Goal: Task Accomplishment & Management: Manage account settings

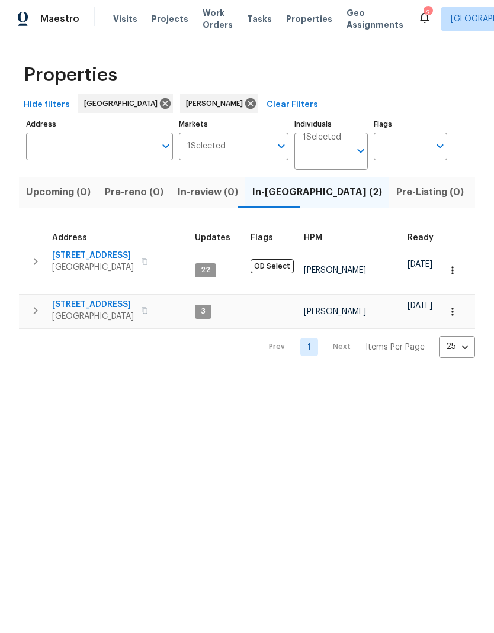
scroll to position [0, 19]
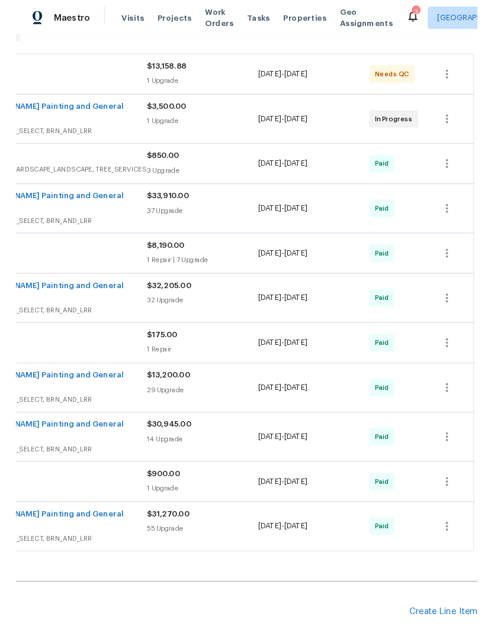
scroll to position [218, 175]
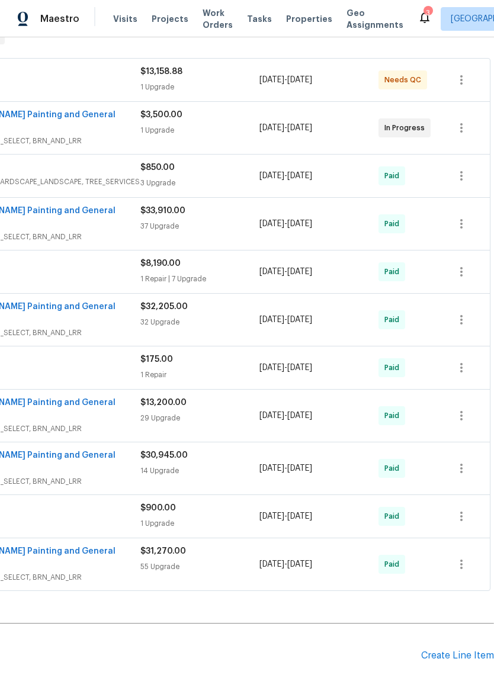
click at [472, 650] on div "Create Line Item" at bounding box center [457, 655] width 73 height 11
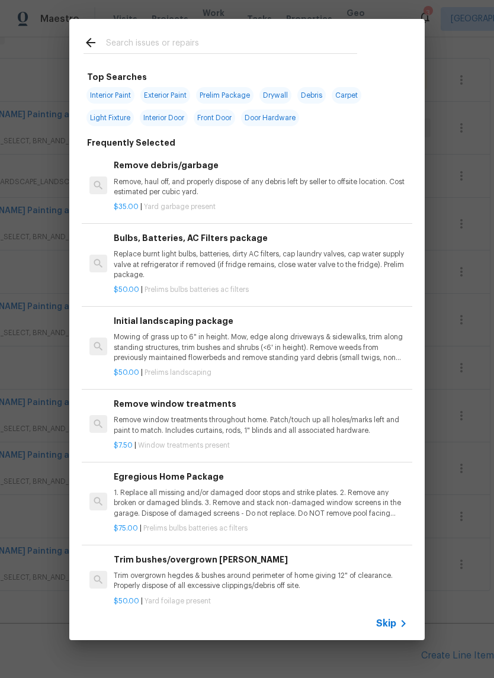
click at [253, 50] on input "text" at bounding box center [231, 45] width 251 height 18
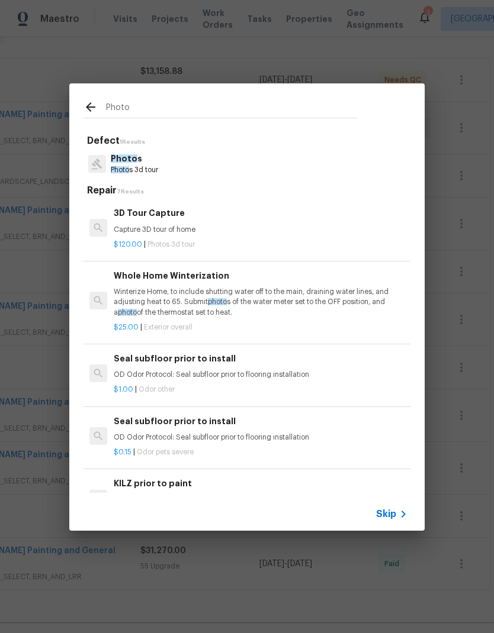
type input "Photo"
click at [266, 169] on div "Photo s Photo s 3d tour" at bounding box center [246, 164] width 327 height 32
click at [265, 169] on div "Photo s Photo s 3d tour" at bounding box center [246, 164] width 327 height 32
click at [141, 166] on p "Photo s 3d tour" at bounding box center [134, 170] width 47 height 10
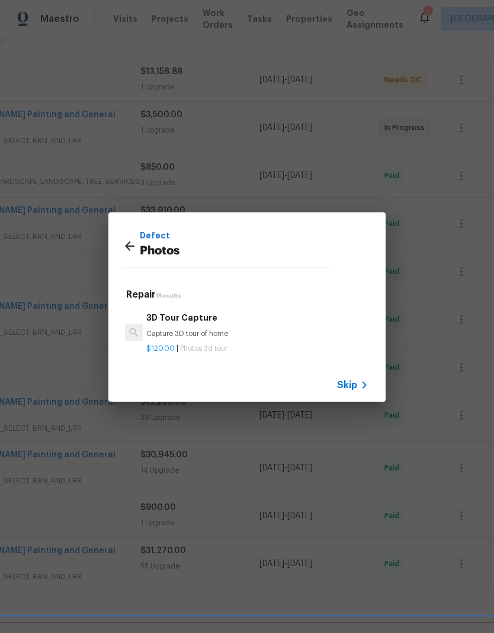
click at [204, 336] on p "Capture 3D tour of home" at bounding box center [257, 334] width 222 height 10
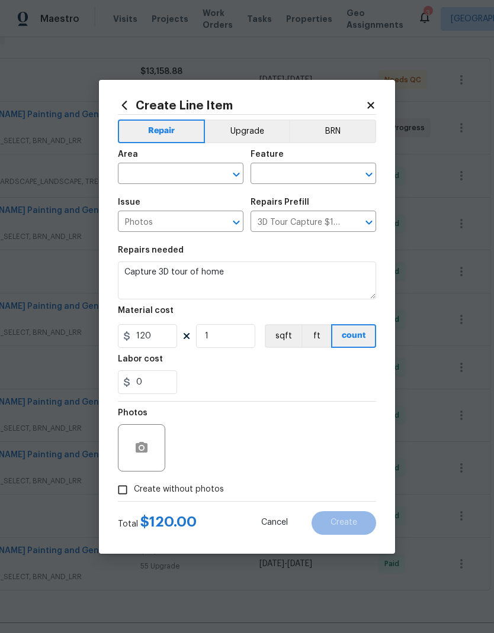
click at [374, 101] on icon at bounding box center [370, 105] width 11 height 11
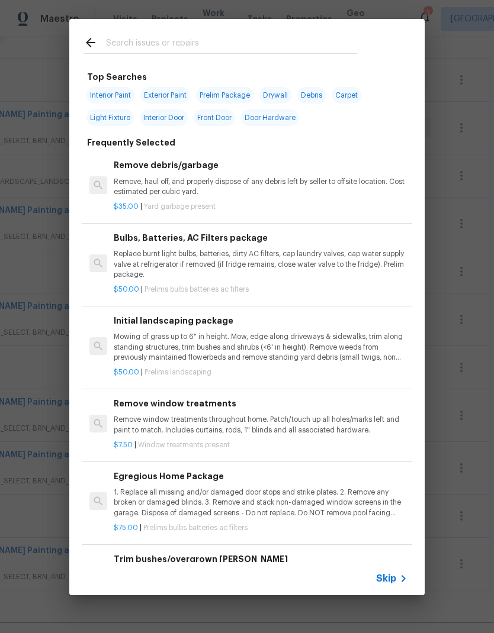
click at [295, 42] on input "text" at bounding box center [231, 45] width 251 height 18
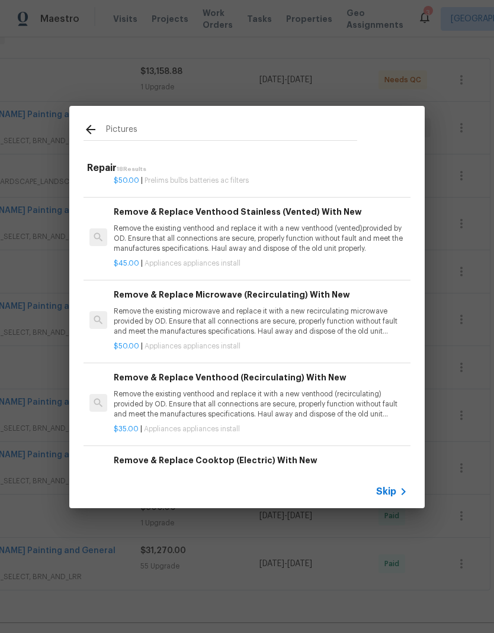
scroll to position [137, -1]
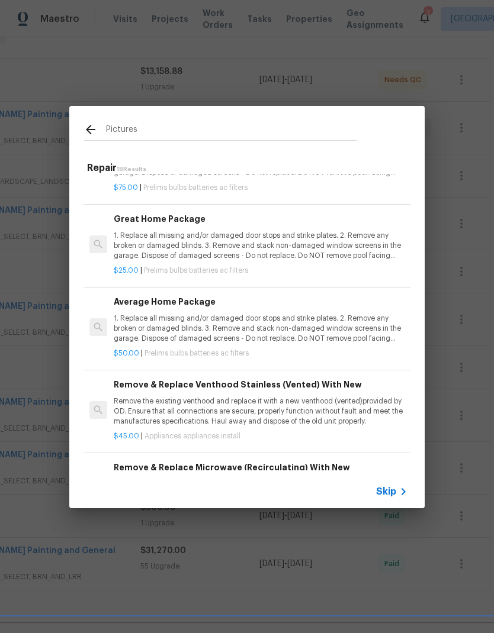
click at [363, 127] on div "Pictures" at bounding box center [220, 129] width 302 height 47
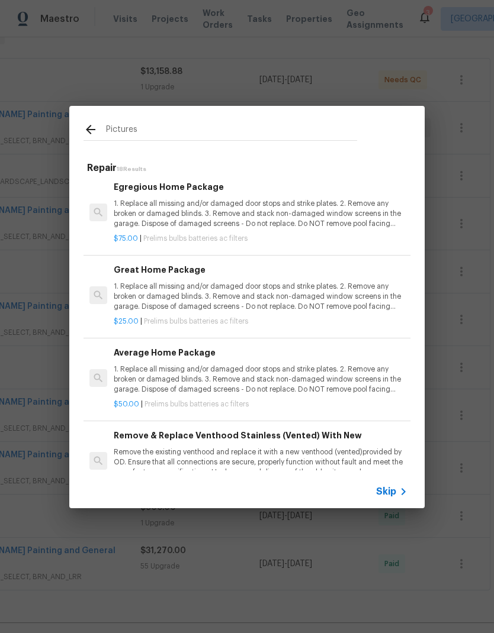
click at [322, 131] on input "Pictures" at bounding box center [231, 132] width 251 height 18
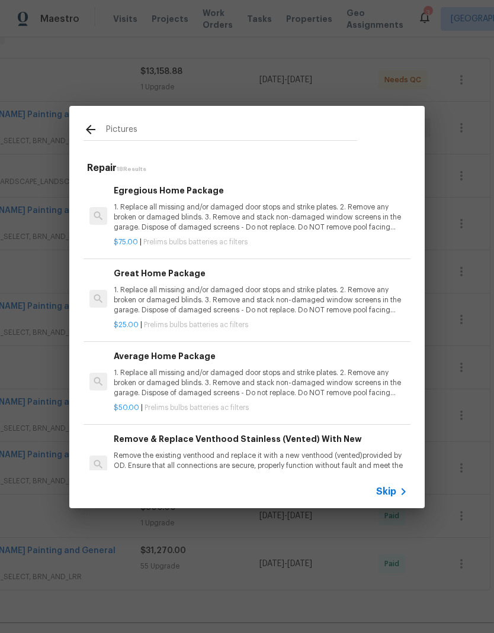
scroll to position [0, 0]
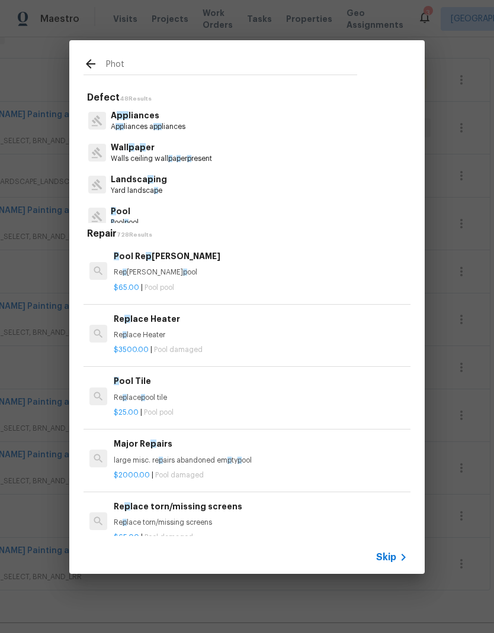
type input "Photo"
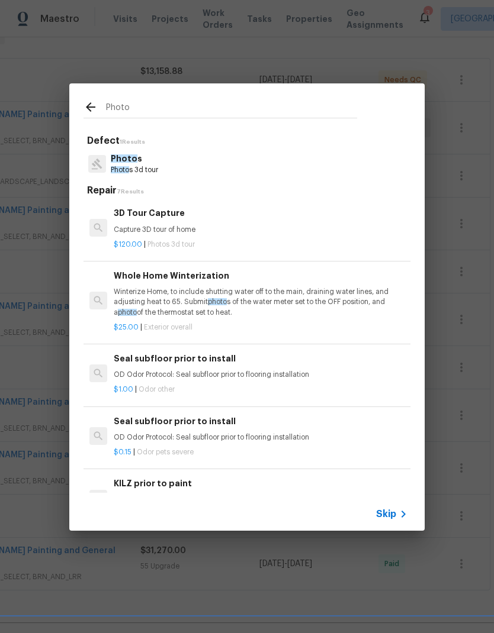
click at [180, 224] on div "3D Tour Capture Capture 3D tour of home" at bounding box center [261, 221] width 294 height 28
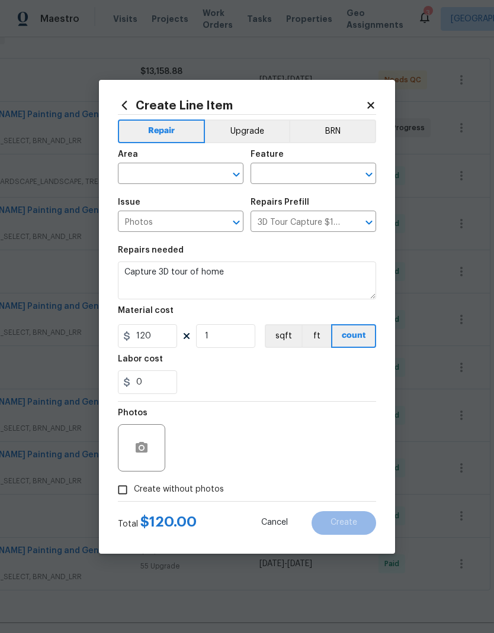
click at [208, 174] on input "text" at bounding box center [164, 175] width 92 height 18
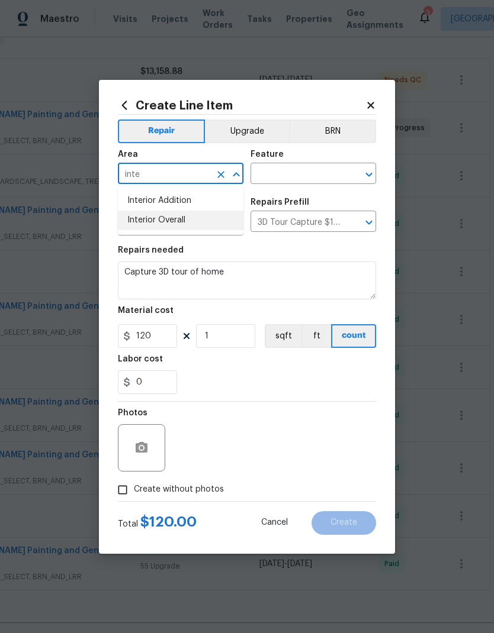
click at [210, 217] on li "Interior Overall" at bounding box center [180, 221] width 125 height 20
type input "Interior Overall"
click at [321, 169] on input "text" at bounding box center [296, 175] width 92 height 18
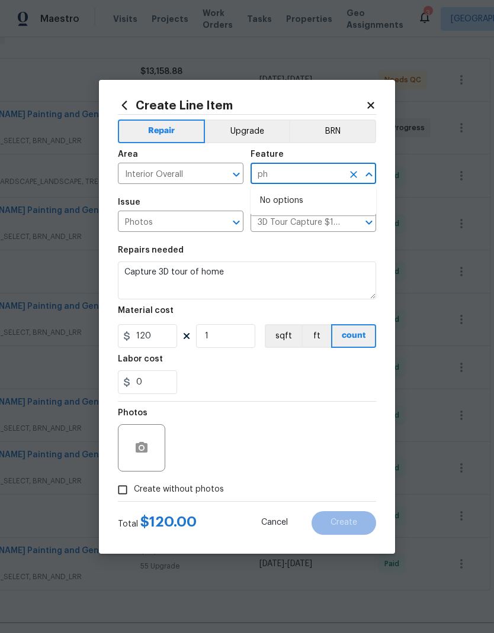
type input "p"
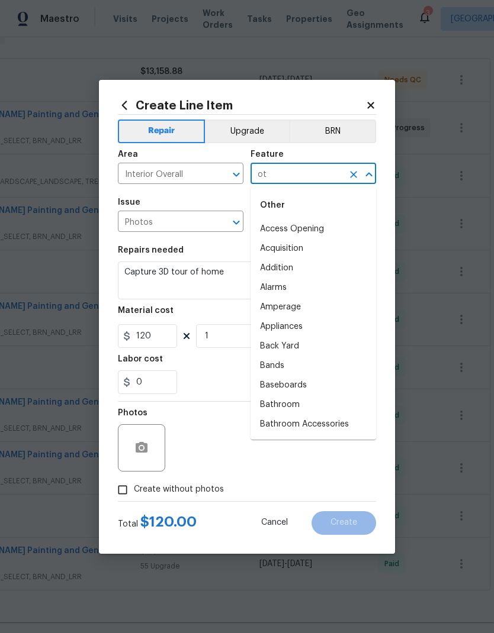
type input "o"
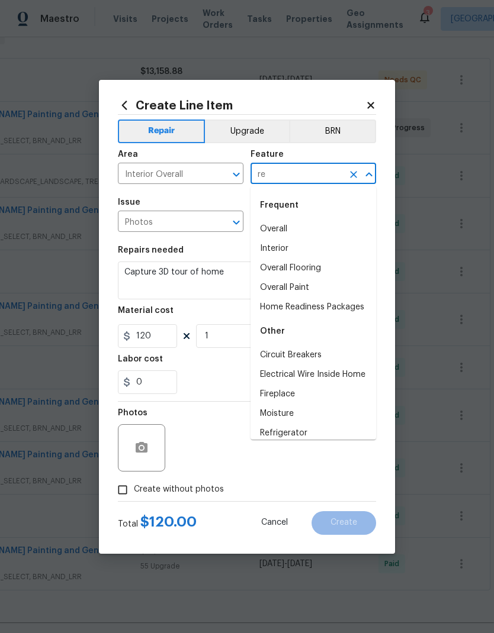
type input "r"
click at [337, 231] on li "Overall" at bounding box center [312, 230] width 125 height 20
type input "Overall"
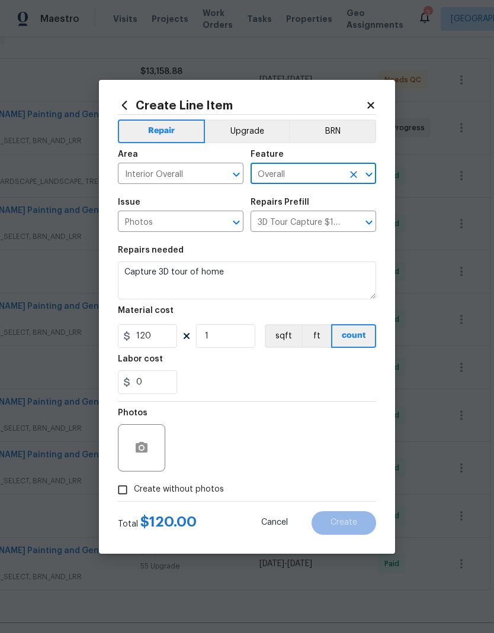
click at [215, 172] on icon "Clear" at bounding box center [221, 175] width 12 height 12
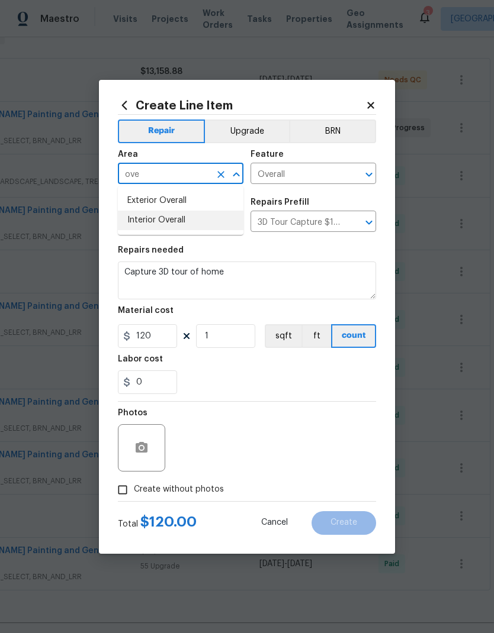
click at [215, 217] on li "Interior Overall" at bounding box center [180, 221] width 125 height 20
type input "Interior Overall"
click at [352, 244] on section "Repairs needed Capture 3D tour of home Material cost 120 1 sqft ft count Labor …" at bounding box center [247, 320] width 258 height 162
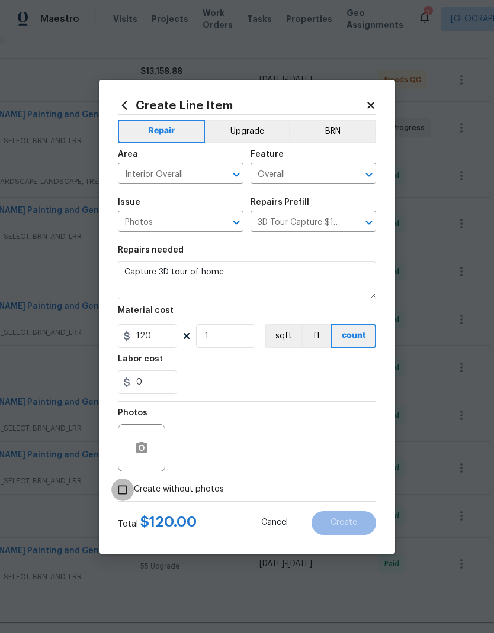
click at [119, 493] on input "Create without photos" at bounding box center [122, 490] width 22 height 22
checkbox input "true"
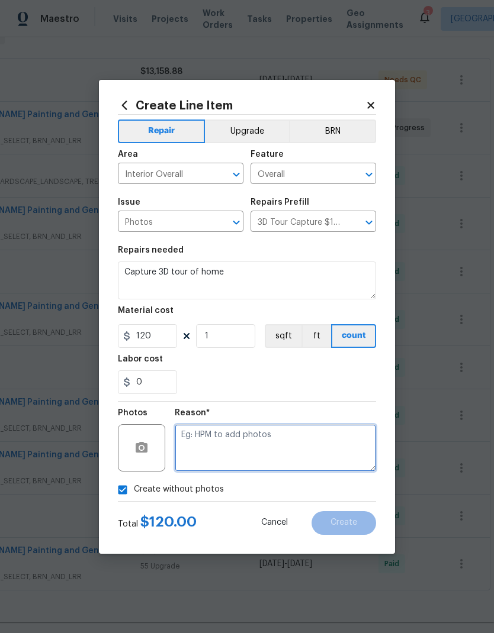
click at [268, 437] on textarea at bounding box center [275, 447] width 201 height 47
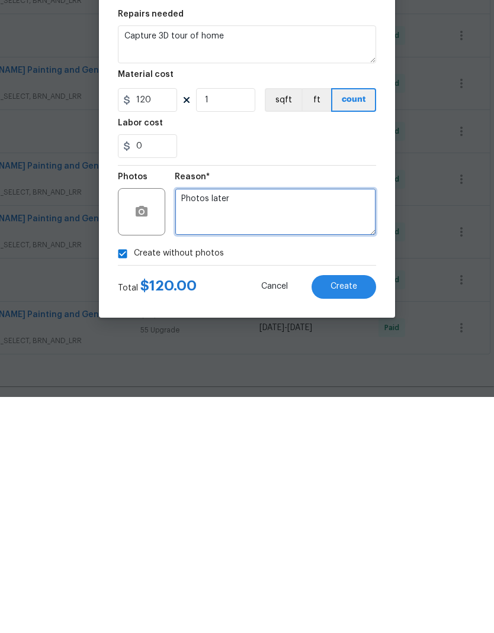
type textarea "Photos later"
click at [334, 371] on div "0" at bounding box center [247, 383] width 258 height 24
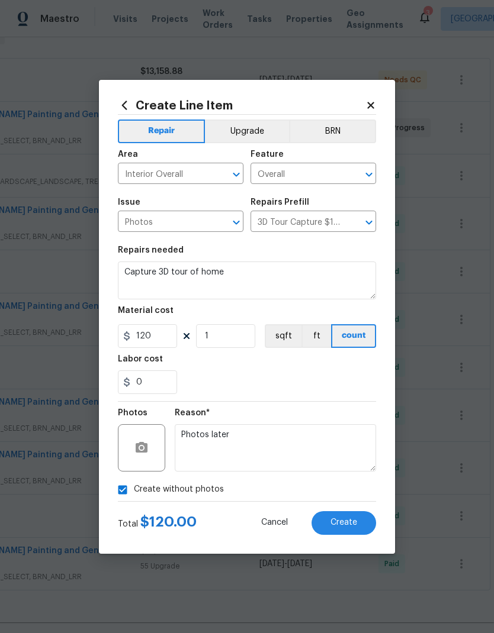
click at [261, 122] on button "Upgrade" at bounding box center [247, 132] width 85 height 24
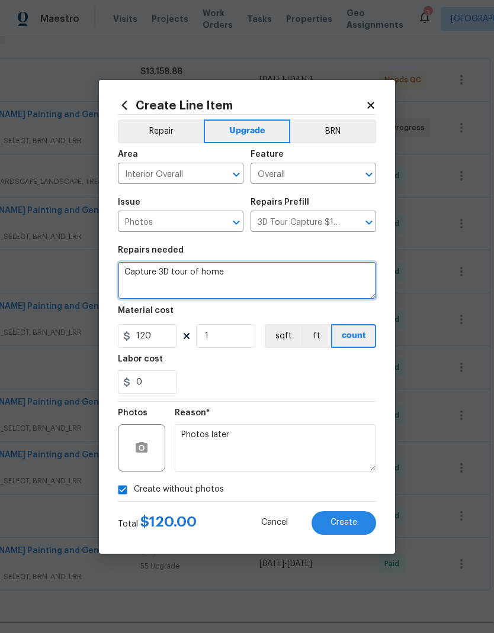
click at [126, 271] on textarea "Capture 3D tour of home" at bounding box center [247, 281] width 258 height 38
click at [316, 278] on textarea "Listing photos of home" at bounding box center [247, 281] width 258 height 38
type textarea "Listing photos of home"
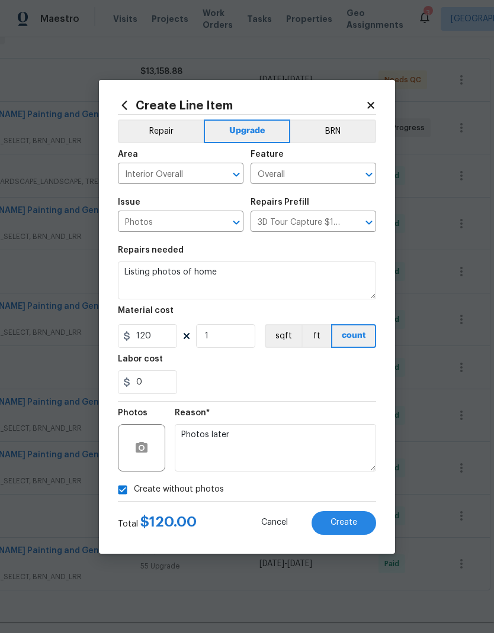
click at [369, 249] on div "Repairs needed" at bounding box center [247, 253] width 258 height 15
click at [351, 524] on span "Create" at bounding box center [343, 523] width 27 height 9
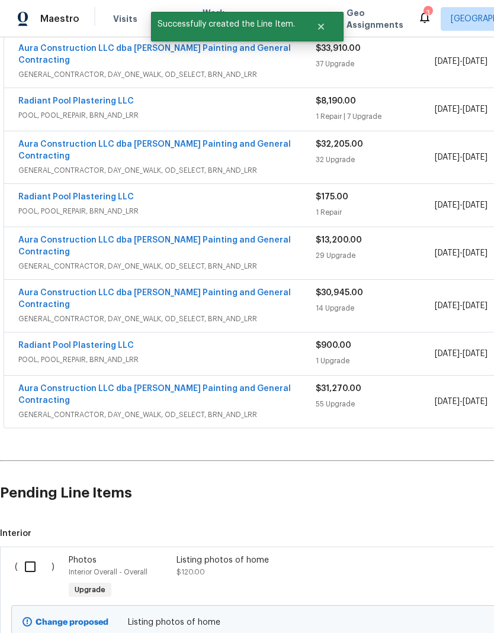
scroll to position [379, 0]
click at [31, 555] on input "checkbox" at bounding box center [35, 567] width 34 height 25
checkbox input "true"
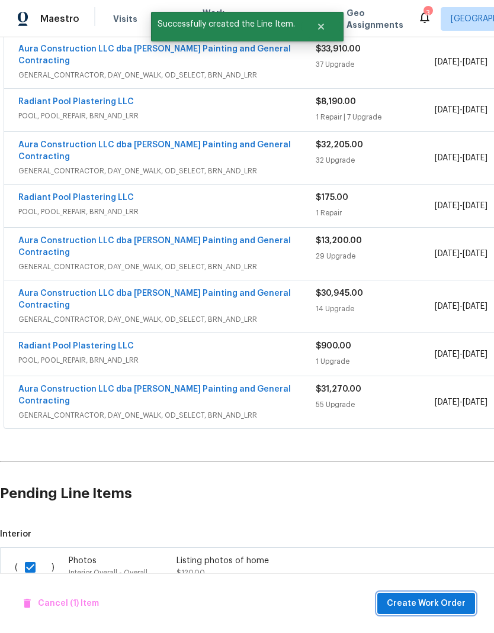
click at [453, 602] on span "Create Work Order" at bounding box center [426, 604] width 79 height 15
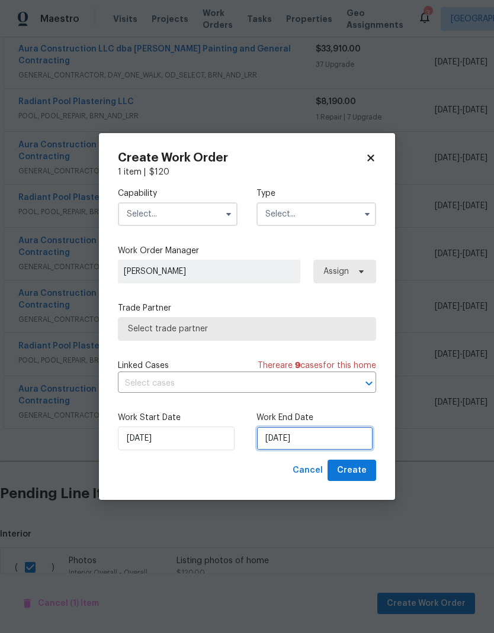
click at [320, 438] on input "8/25/2025" at bounding box center [314, 439] width 117 height 24
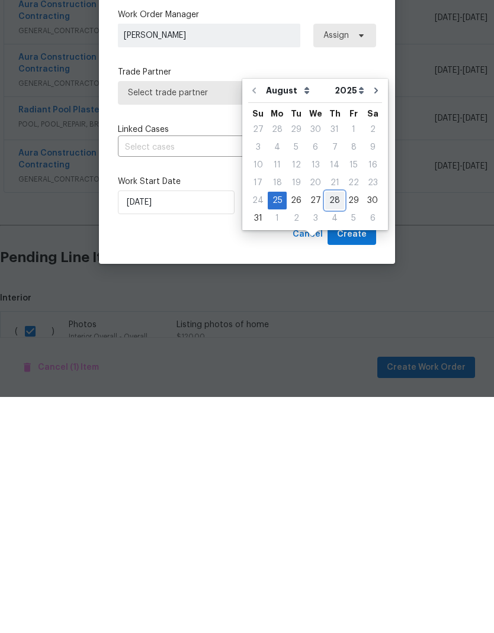
click at [334, 429] on div "28" at bounding box center [334, 437] width 19 height 17
type input "8/28/2025"
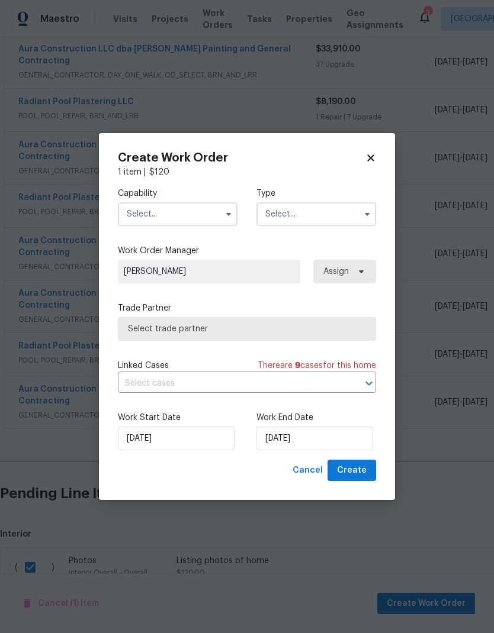
click at [202, 210] on input "text" at bounding box center [178, 214] width 120 height 24
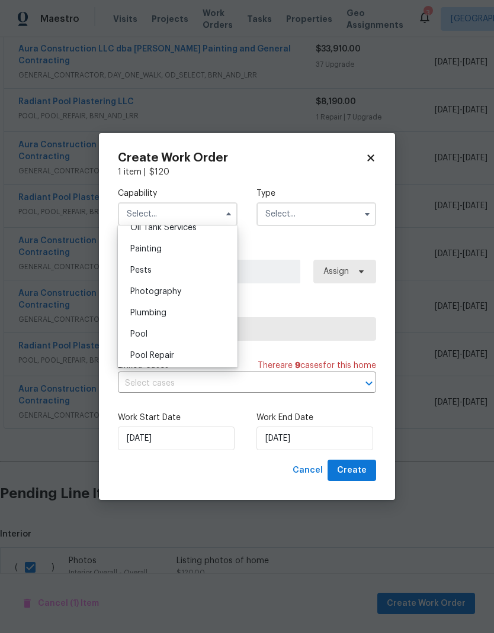
scroll to position [986, 0]
click at [202, 291] on div "Photography" at bounding box center [178, 290] width 114 height 21
type input "Photography"
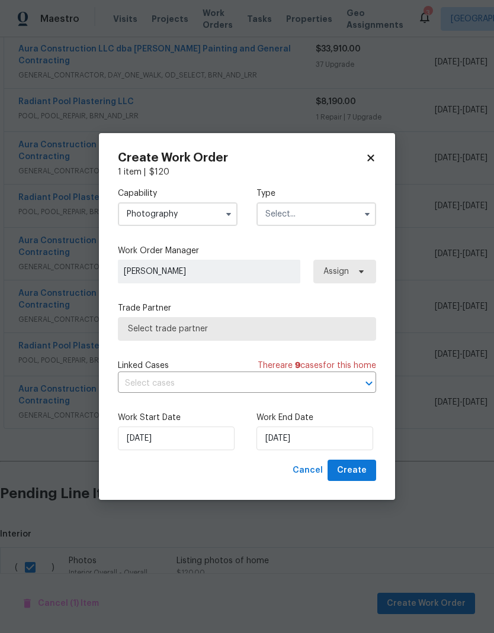
click at [335, 210] on input "text" at bounding box center [316, 214] width 120 height 24
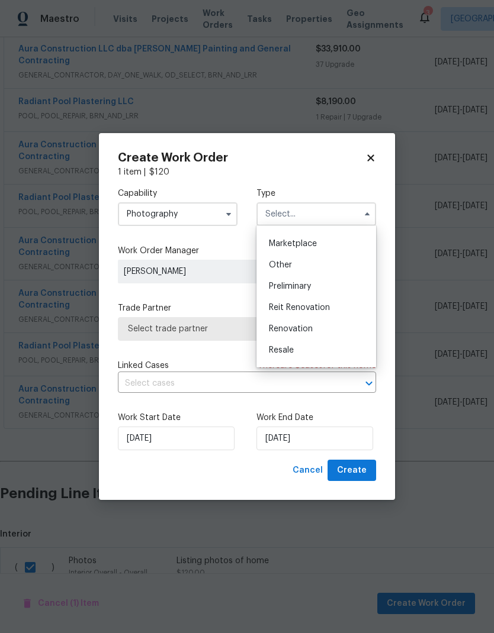
scroll to position [224, 0]
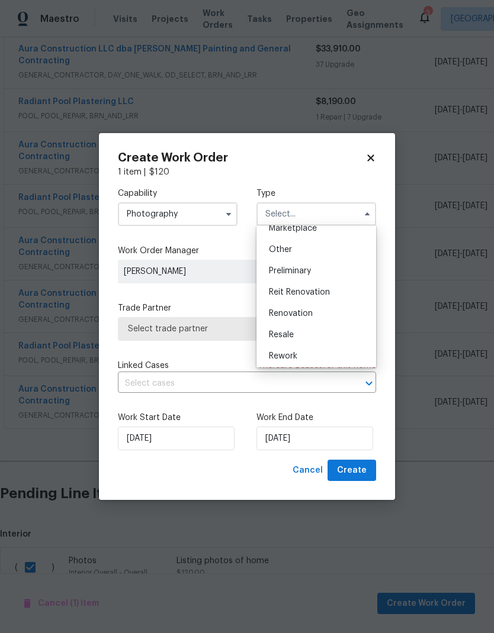
click at [333, 318] on div "Renovation" at bounding box center [316, 313] width 114 height 21
type input "Renovation"
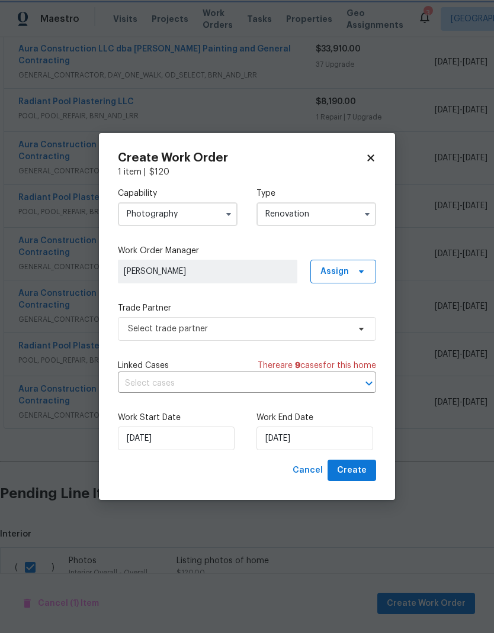
scroll to position [0, 0]
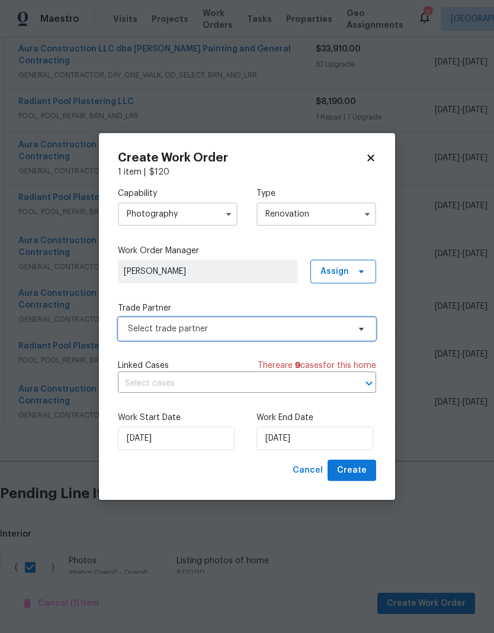
click at [323, 330] on span "Select trade partner" at bounding box center [238, 329] width 221 height 12
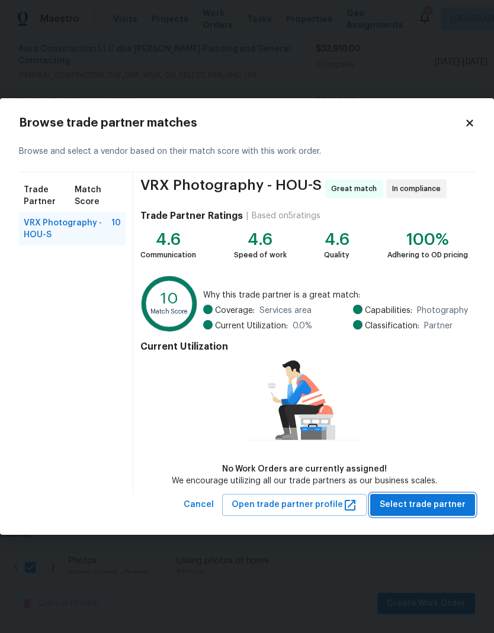
click at [449, 500] on span "Select trade partner" at bounding box center [422, 505] width 86 height 15
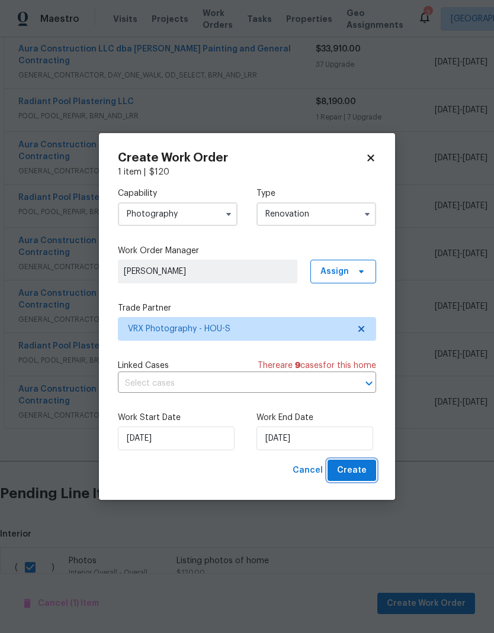
click at [369, 469] on button "Create" at bounding box center [351, 471] width 49 height 22
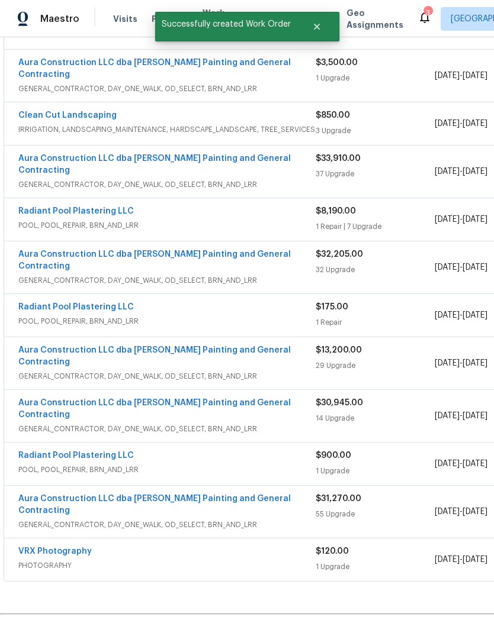
scroll to position [270, 0]
click at [41, 548] on link "VRX Photography" at bounding box center [54, 552] width 73 height 8
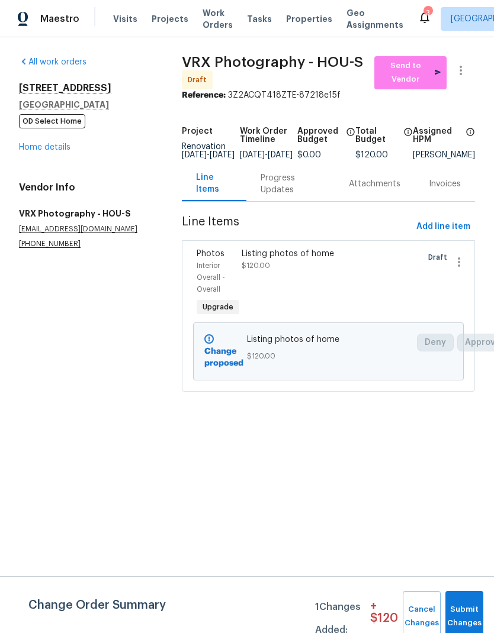
click at [317, 270] on div "Listing photos of home $120.00" at bounding box center [294, 260] width 105 height 24
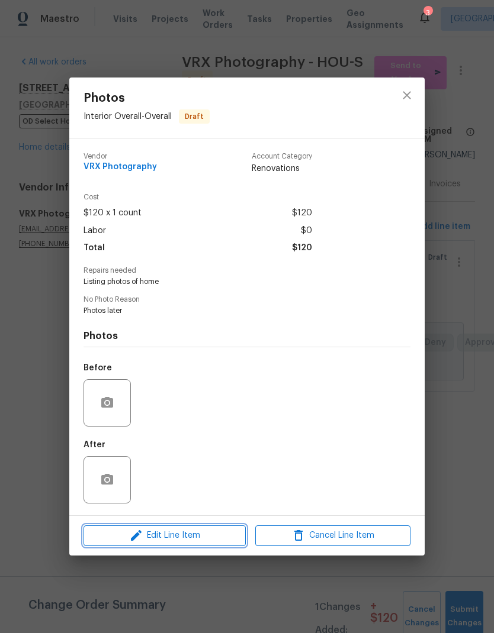
click at [140, 537] on icon "button" at bounding box center [136, 536] width 14 height 14
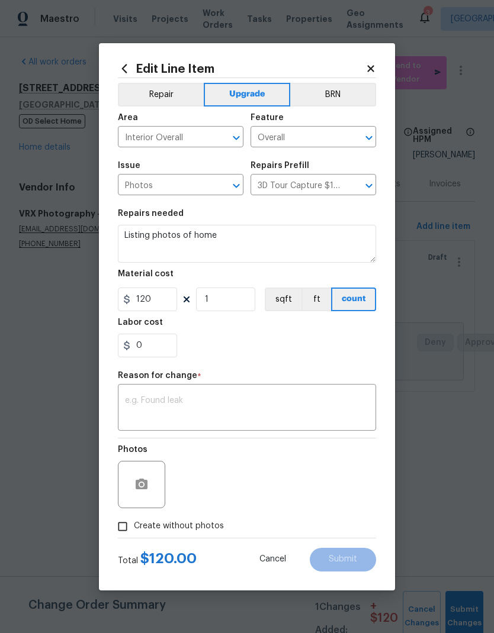
click at [134, 231] on textarea "Listing photos of home" at bounding box center [247, 244] width 258 height 38
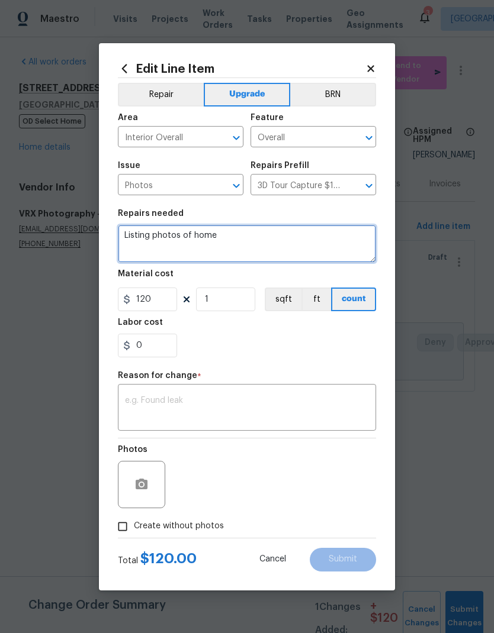
click at [140, 235] on textarea "Listing photos of home" at bounding box center [247, 244] width 258 height 38
click at [353, 249] on textarea "Please take listing photos of home" at bounding box center [247, 244] width 258 height 38
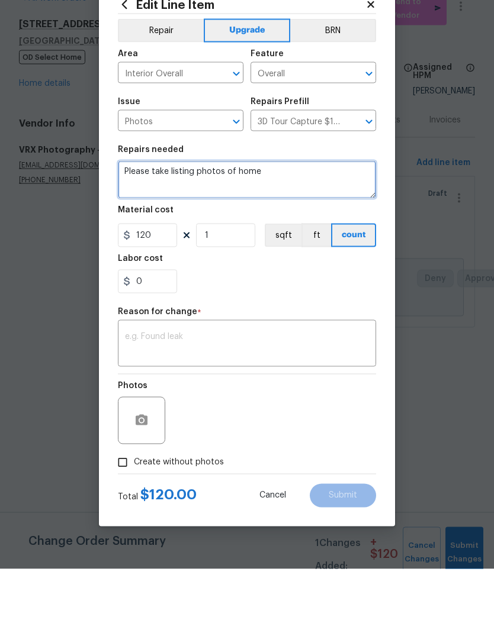
type textarea "Please take listing photos of home"
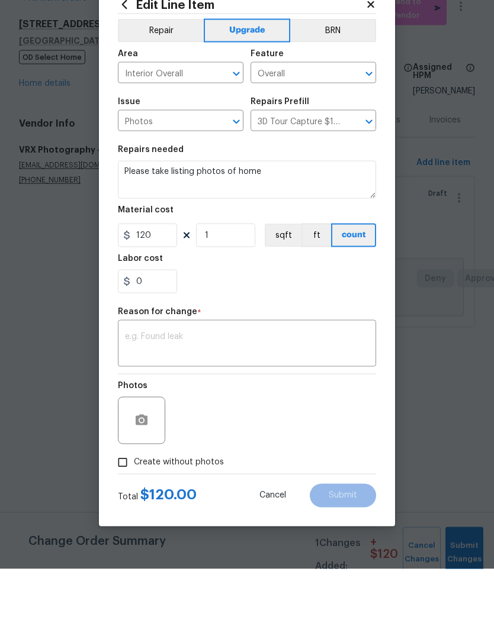
click at [302, 397] on textarea at bounding box center [247, 409] width 244 height 25
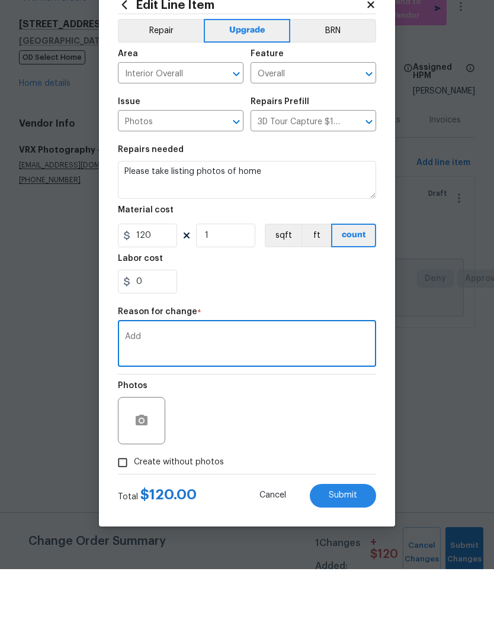
type textarea "Add"
click at [239, 288] on input "1" at bounding box center [225, 300] width 59 height 24
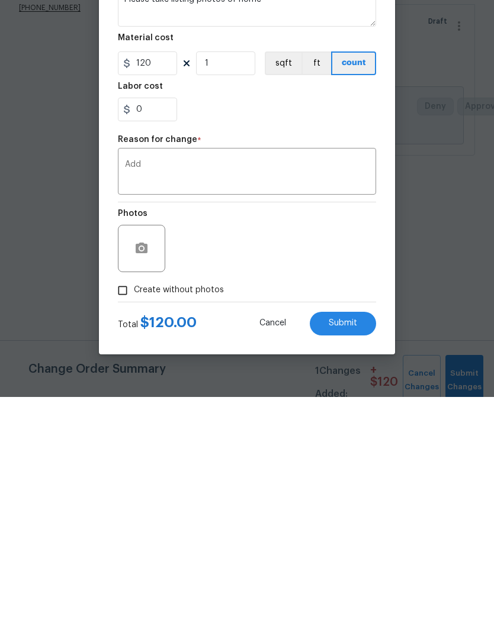
click at [359, 548] on button "Submit" at bounding box center [343, 560] width 66 height 24
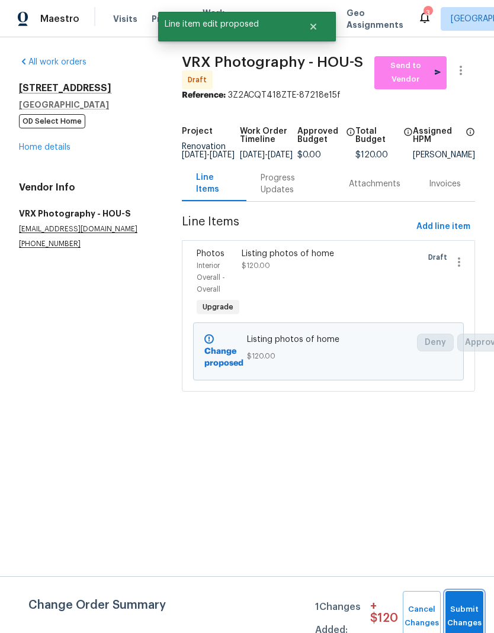
click at [476, 608] on button "Submit Changes" at bounding box center [464, 616] width 38 height 51
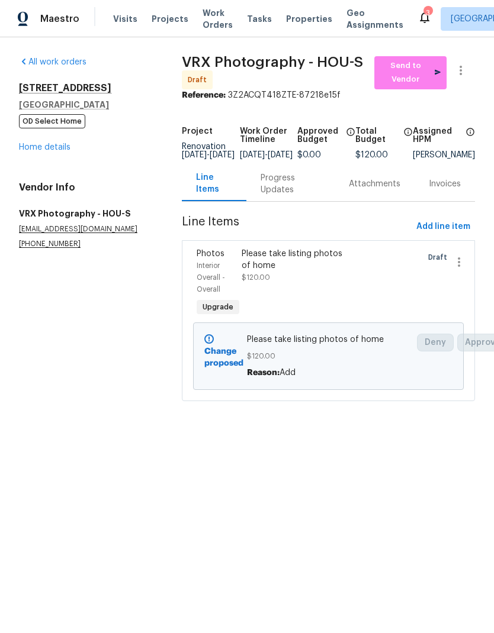
click at [51, 147] on link "Home details" at bounding box center [44, 147] width 51 height 8
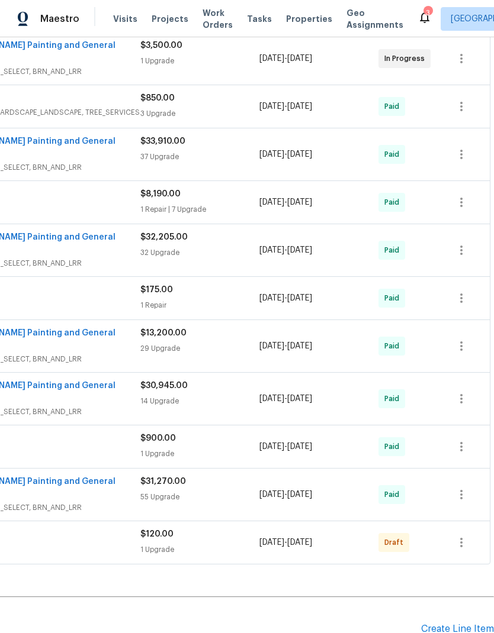
scroll to position [287, 175]
click at [463, 536] on icon "button" at bounding box center [461, 543] width 14 height 14
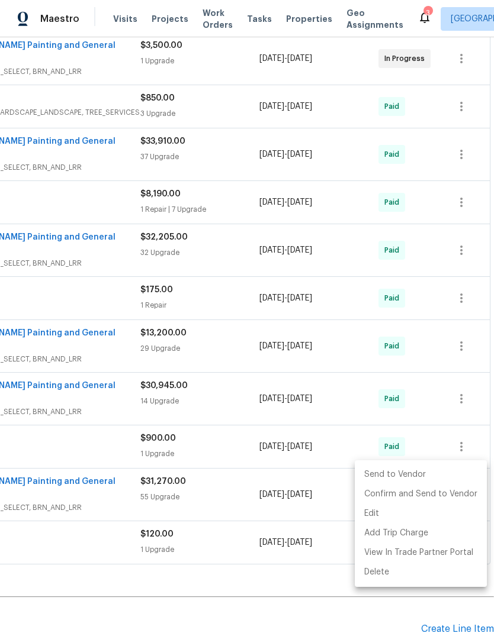
click at [403, 476] on li "Send to Vendor" at bounding box center [421, 475] width 132 height 20
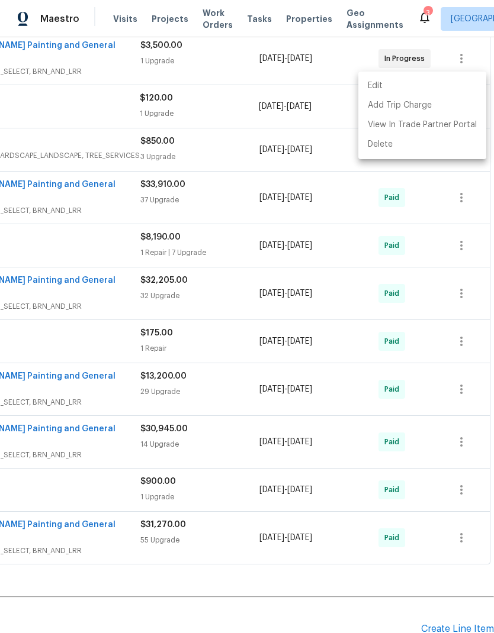
click at [182, 362] on div at bounding box center [247, 316] width 494 height 633
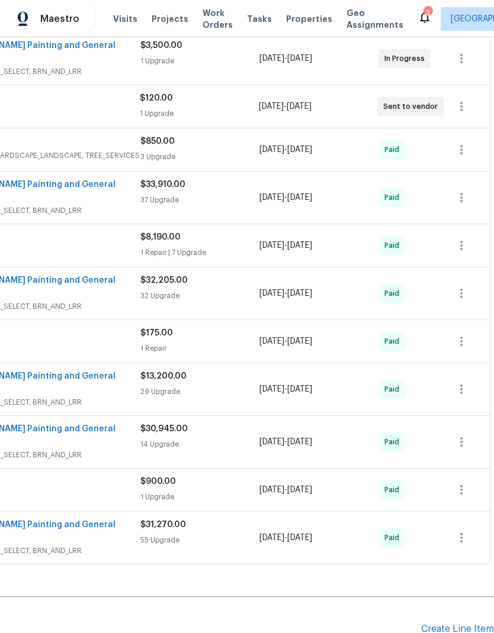
click at [423, 12] on div "3" at bounding box center [427, 13] width 8 height 12
click at [417, 19] on icon at bounding box center [424, 17] width 14 height 14
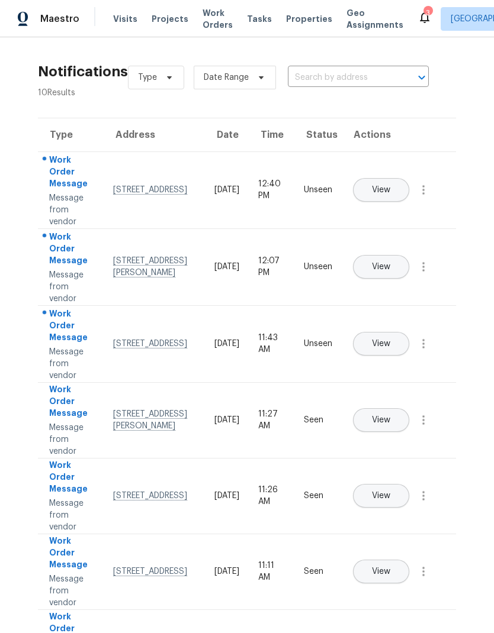
click at [390, 186] on span "View" at bounding box center [381, 190] width 18 height 9
click at [424, 195] on icon "button" at bounding box center [423, 189] width 2 height 9
click at [380, 201] on div "Mark Seen" at bounding box center [356, 204] width 92 height 12
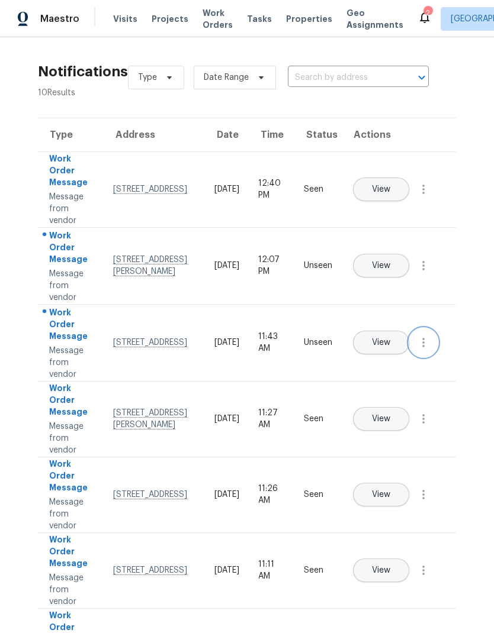
click at [432, 357] on button "button" at bounding box center [423, 343] width 28 height 28
click at [382, 362] on div "Mark Seen" at bounding box center [356, 357] width 92 height 12
click at [409, 254] on button "View" at bounding box center [381, 266] width 56 height 24
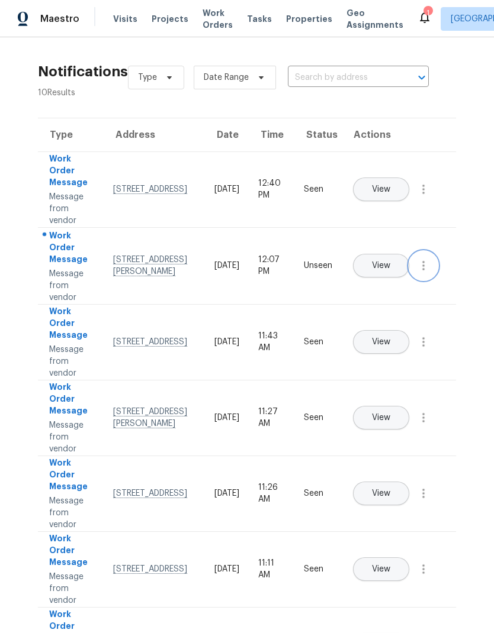
click at [428, 273] on icon "button" at bounding box center [423, 266] width 14 height 14
click at [378, 282] on div "Mark Seen" at bounding box center [356, 280] width 92 height 12
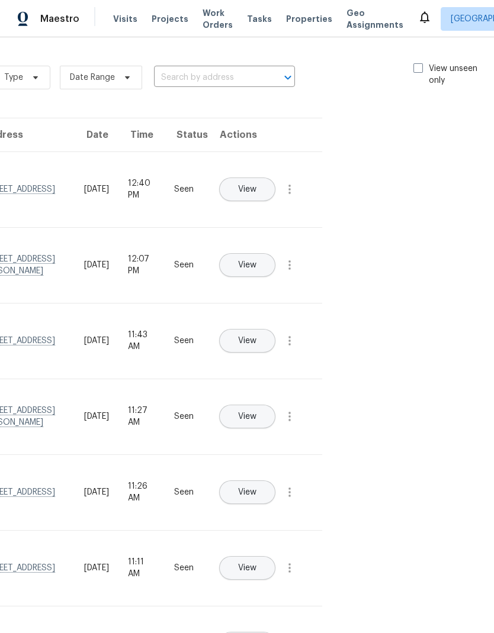
scroll to position [0, 133]
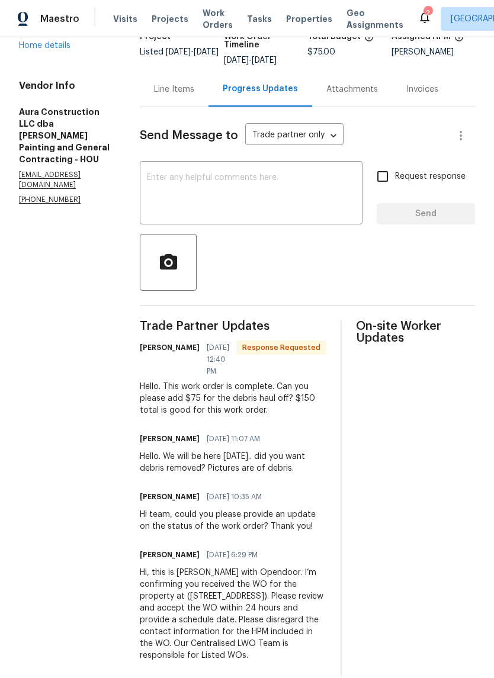
scroll to position [108, 0]
click at [169, 84] on div "Line Items" at bounding box center [174, 90] width 40 height 12
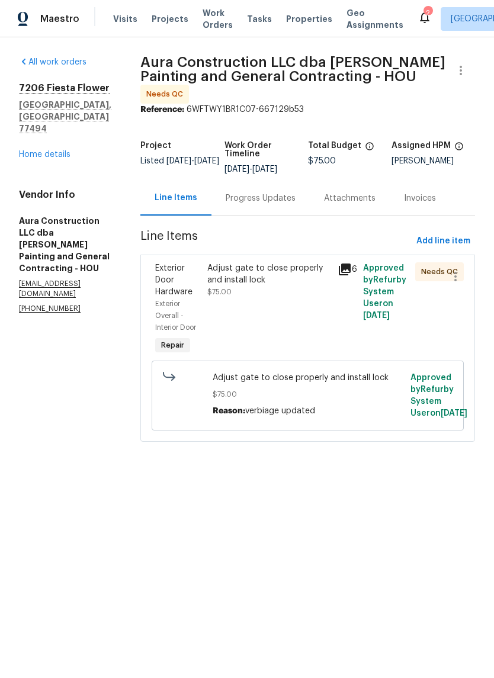
click at [350, 263] on icon at bounding box center [345, 269] width 12 height 12
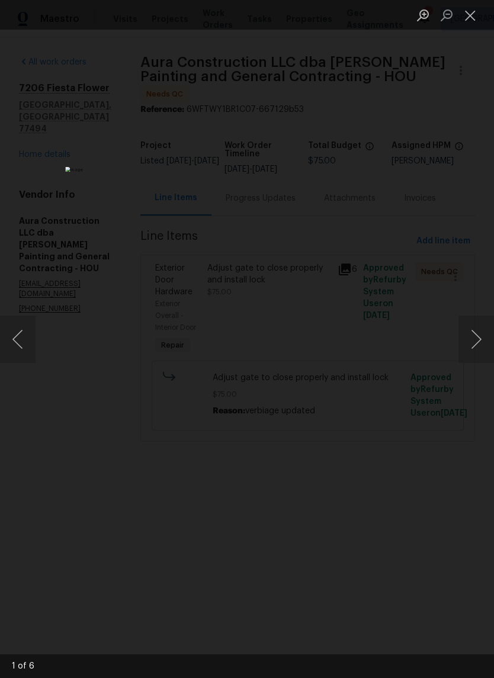
click at [474, 347] on button "Next image" at bounding box center [476, 338] width 36 height 47
click at [475, 349] on button "Next image" at bounding box center [476, 338] width 36 height 47
click at [470, 343] on button "Next image" at bounding box center [476, 338] width 36 height 47
click at [471, 344] on button "Next image" at bounding box center [476, 338] width 36 height 47
click at [24, 343] on button "Previous image" at bounding box center [18, 338] width 36 height 47
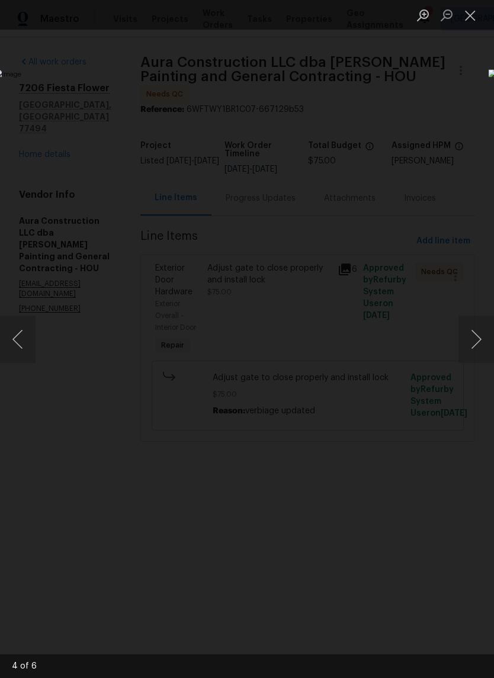
click at [27, 343] on button "Previous image" at bounding box center [18, 338] width 36 height 47
click at [461, 185] on div "Lightbox" at bounding box center [247, 339] width 494 height 678
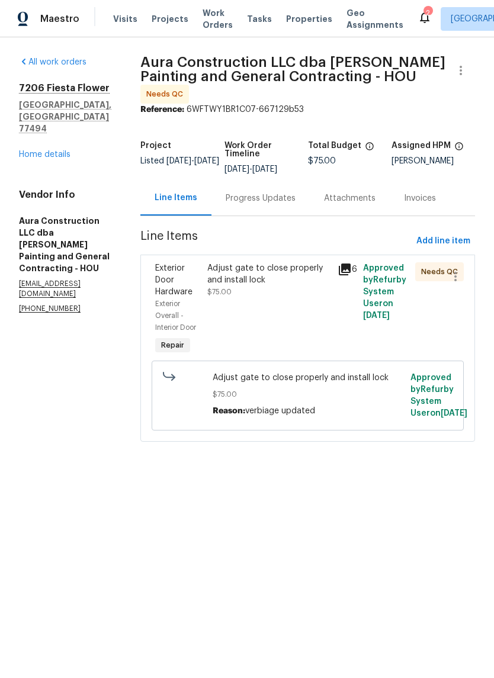
click at [40, 150] on link "Home details" at bounding box center [44, 154] width 51 height 8
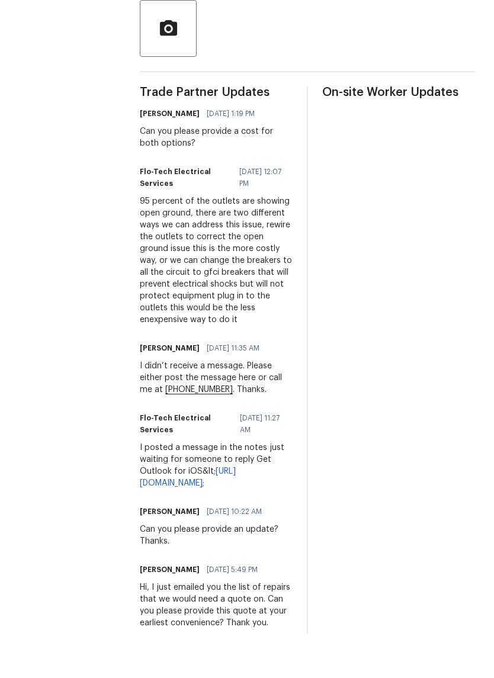
scroll to position [29, 0]
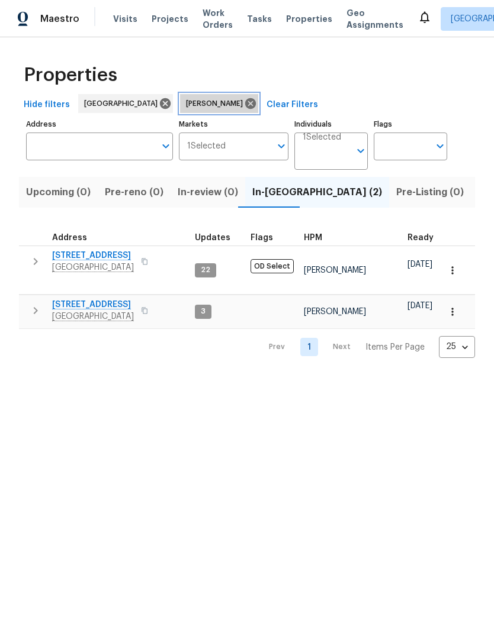
click at [245, 104] on icon at bounding box center [250, 103] width 11 height 11
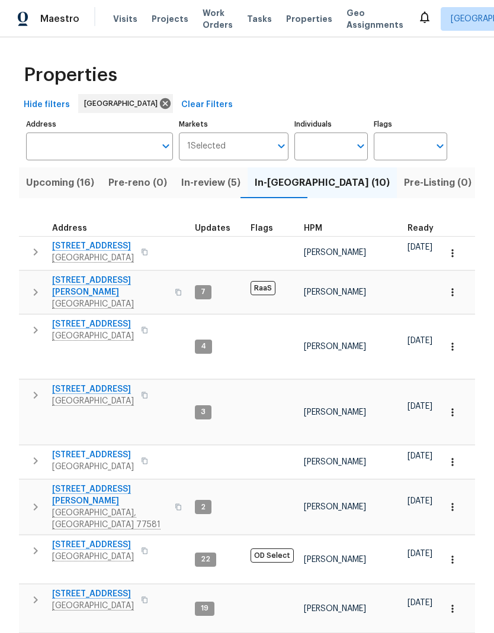
click at [67, 186] on span "Upcoming (16)" at bounding box center [60, 183] width 68 height 17
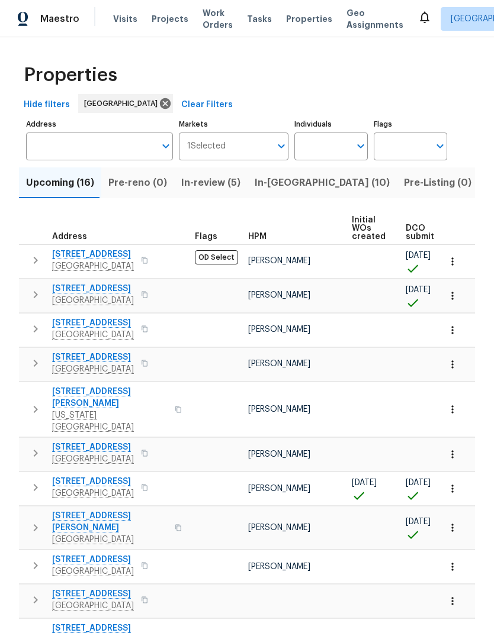
click at [328, 147] on input "Individuals" at bounding box center [322, 147] width 56 height 28
type input "[PERSON_NAME]"
